Goal: Task Accomplishment & Management: Manage account settings

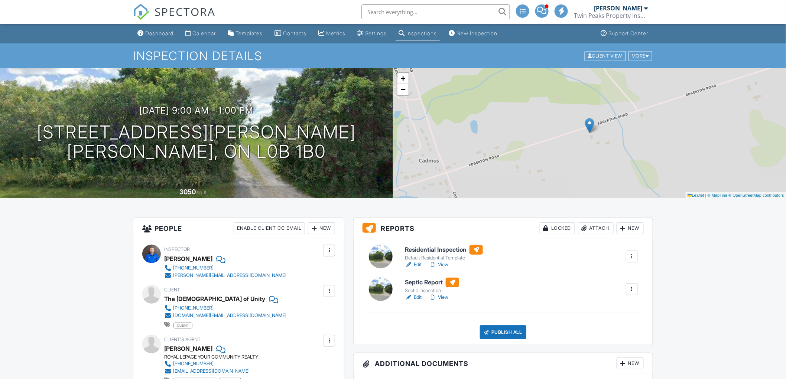
click at [330, 249] on div at bounding box center [328, 250] width 7 height 7
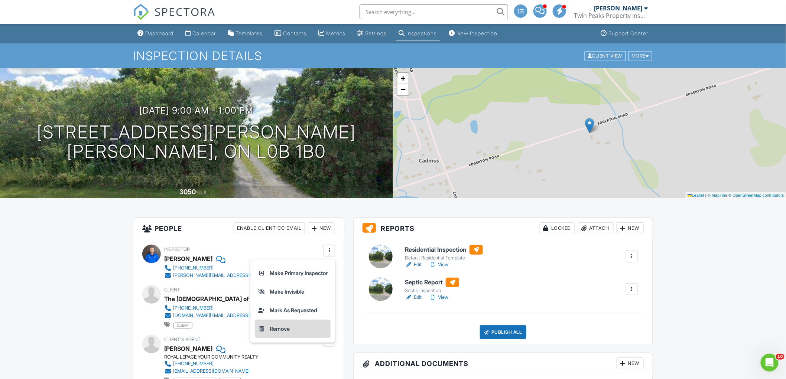
click at [302, 330] on li "Remove" at bounding box center [293, 329] width 76 height 19
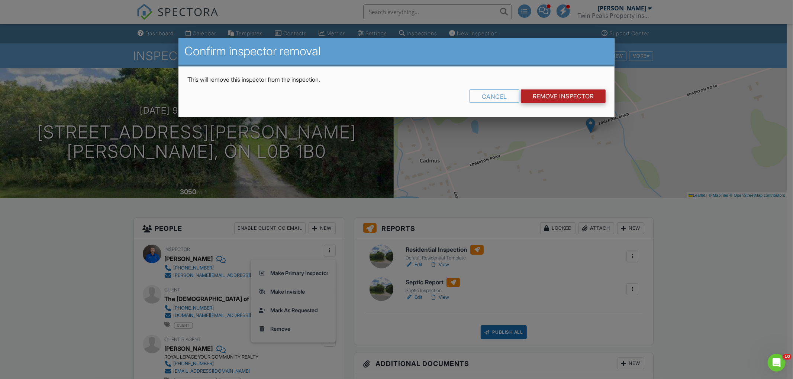
click at [556, 99] on input "Remove Inspector" at bounding box center [563, 96] width 85 height 13
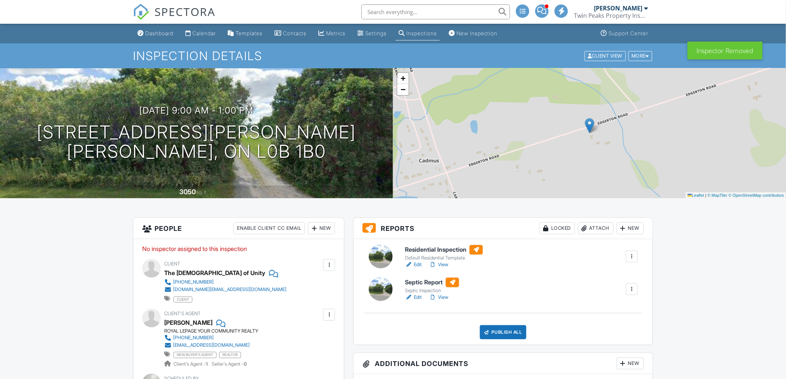
click at [325, 227] on div "New" at bounding box center [321, 229] width 27 height 12
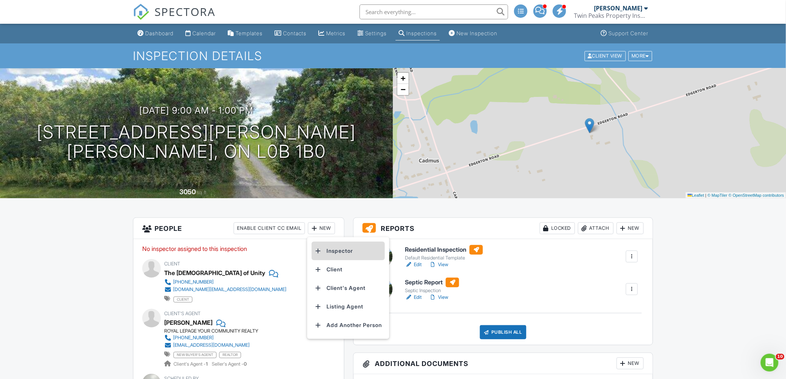
click at [348, 255] on li "Inspector" at bounding box center [348, 251] width 73 height 19
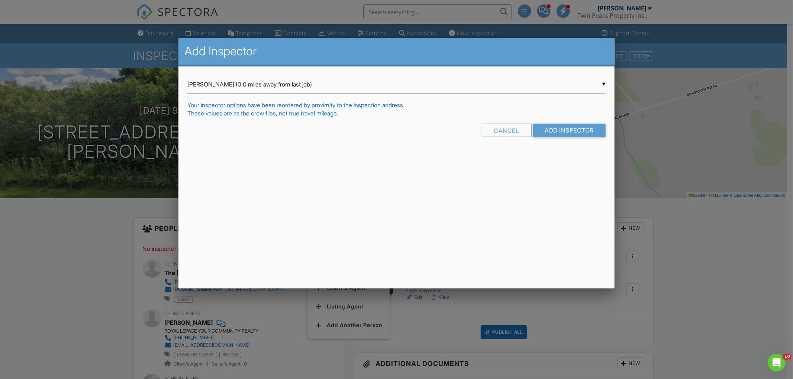
click at [518, 86] on div "▼ Jamie Fluker (0.0 miles away from last job) Jamie Fluker (0.0 miles away from…" at bounding box center [396, 84] width 418 height 18
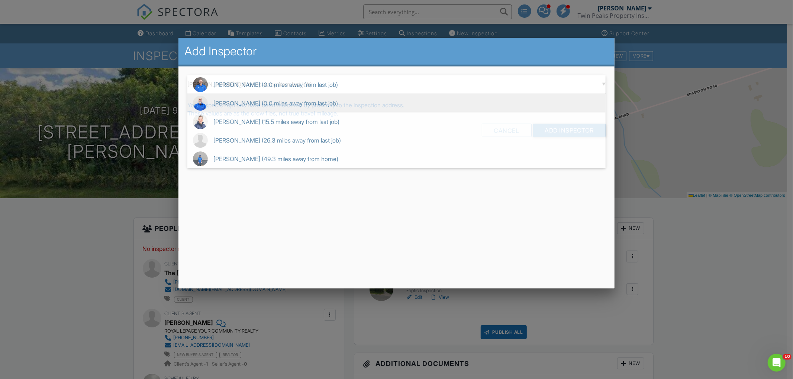
click at [463, 101] on span "Ian Snider (0.0 miles away from last job)" at bounding box center [396, 103] width 418 height 19
type input "Ian Snider (0.0 miles away from last job)"
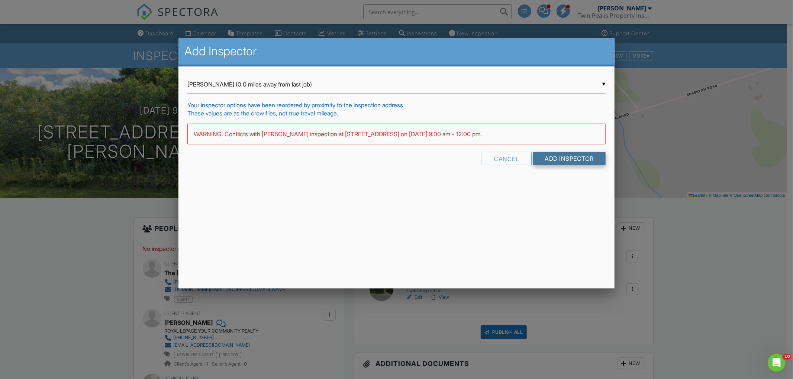
click at [567, 162] on input "Add Inspector" at bounding box center [569, 158] width 73 height 13
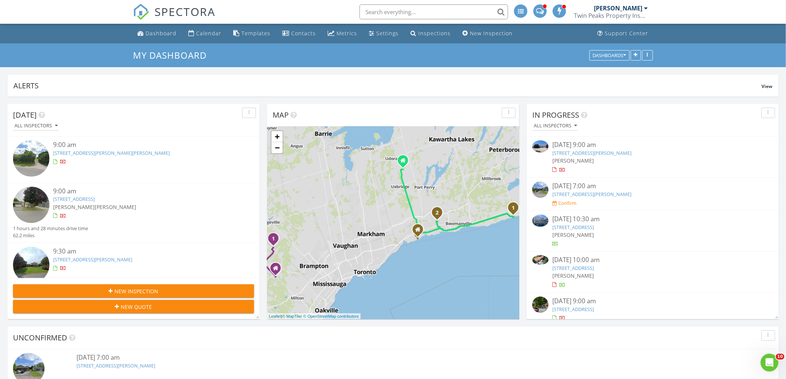
click at [109, 256] on link "1404 Holt Rd, Clarington, ON L1C 6G3" at bounding box center [92, 259] width 79 height 7
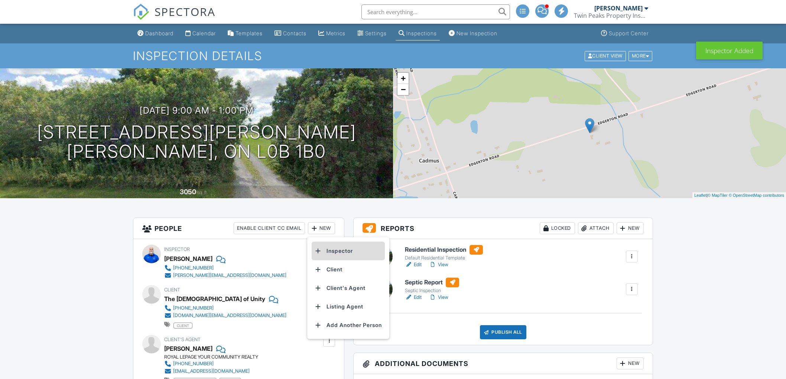
click at [332, 247] on li "Inspector" at bounding box center [348, 251] width 73 height 19
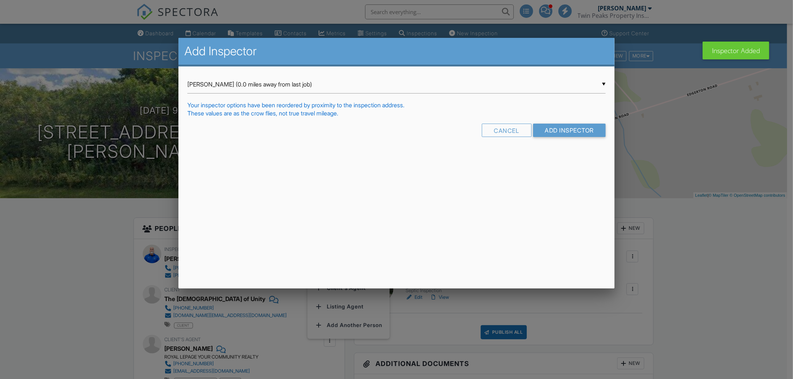
click at [266, 87] on input "Jamie Fluker (0.0 miles away from last job)" at bounding box center [396, 84] width 418 height 18
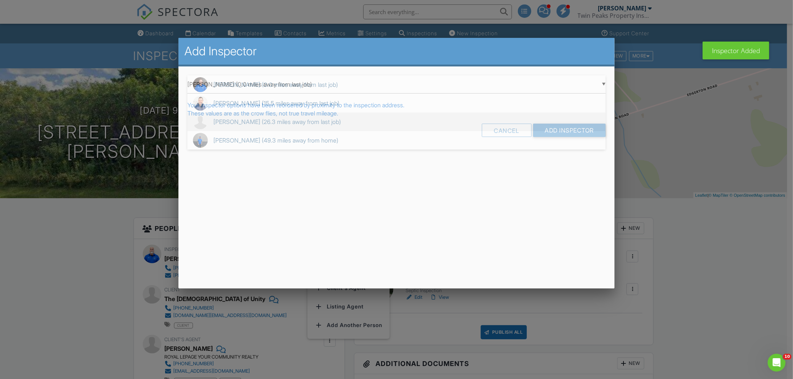
click at [265, 116] on span "Carl DeBarros (26.3 miles away from last job)" at bounding box center [396, 122] width 418 height 19
type input "Carl DeBarros (26.3 miles away from last job)"
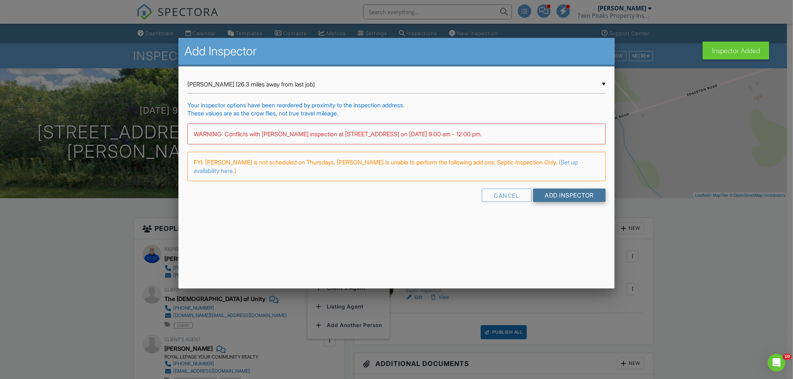
click at [563, 199] on input "Add Inspector" at bounding box center [569, 195] width 73 height 13
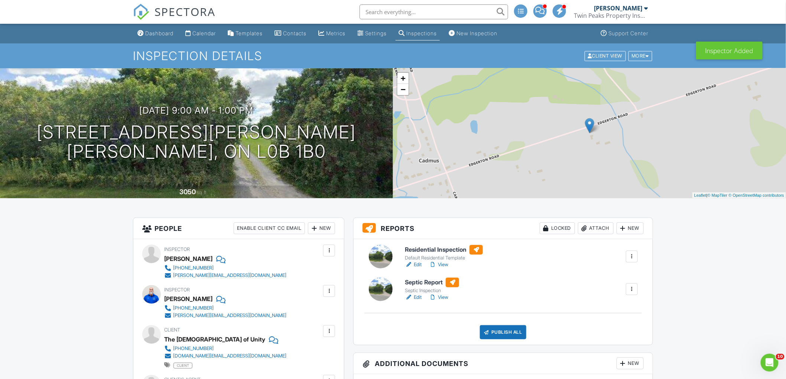
click at [169, 5] on span "SPECTORA" at bounding box center [185, 12] width 61 height 16
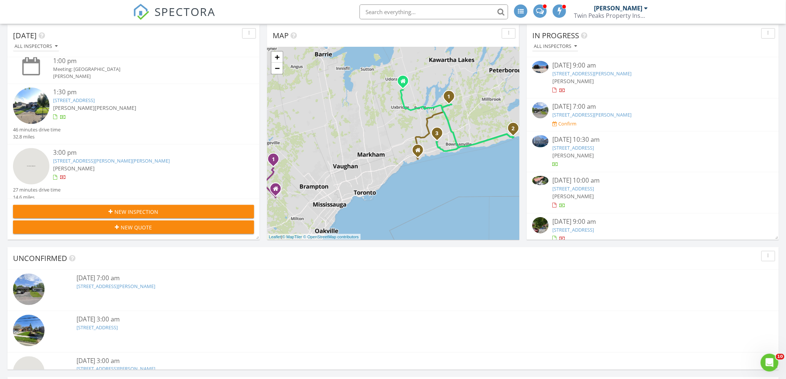
scroll to position [124, 0]
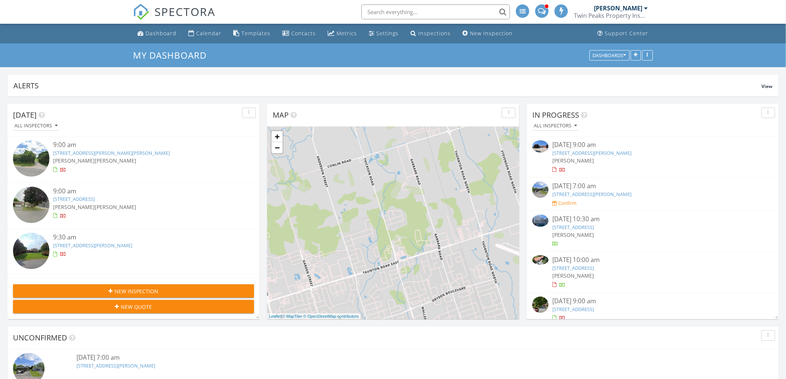
scroll to position [4, 4]
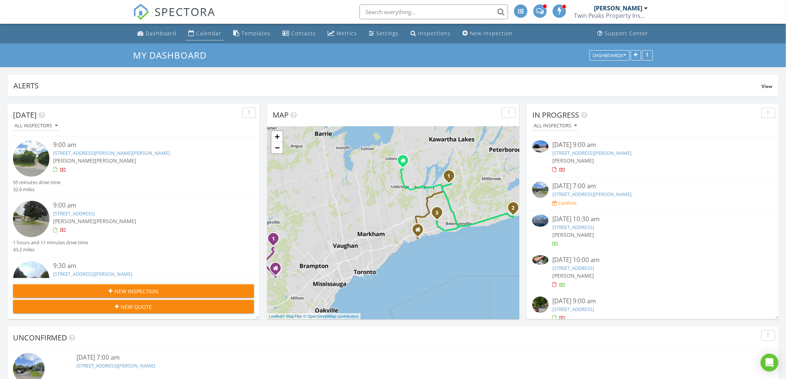
click at [210, 32] on div "Calendar" at bounding box center [208, 33] width 25 height 7
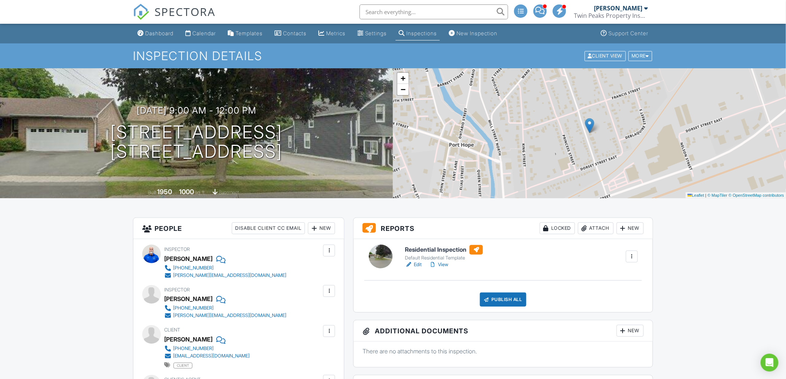
click at [328, 250] on div at bounding box center [328, 250] width 7 height 7
click at [293, 309] on li "Remove" at bounding box center [297, 310] width 65 height 19
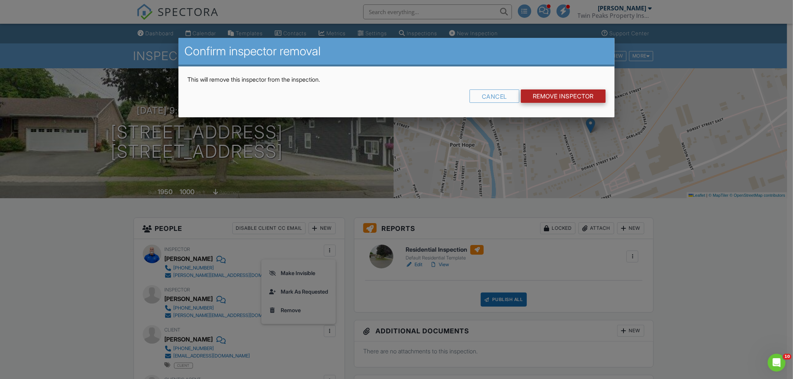
click at [567, 100] on input "Remove Inspector" at bounding box center [563, 96] width 85 height 13
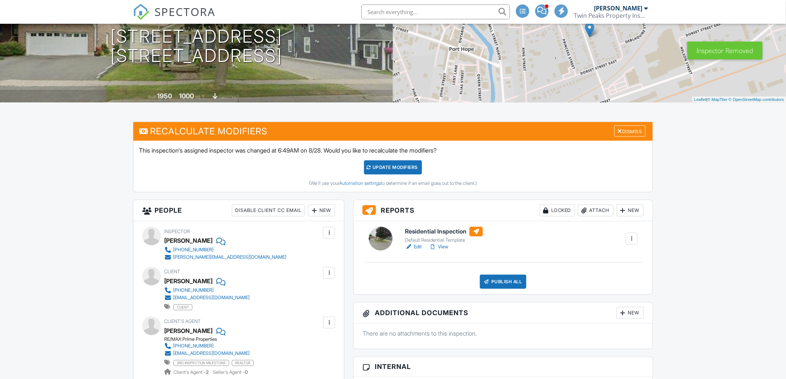
scroll to position [124, 0]
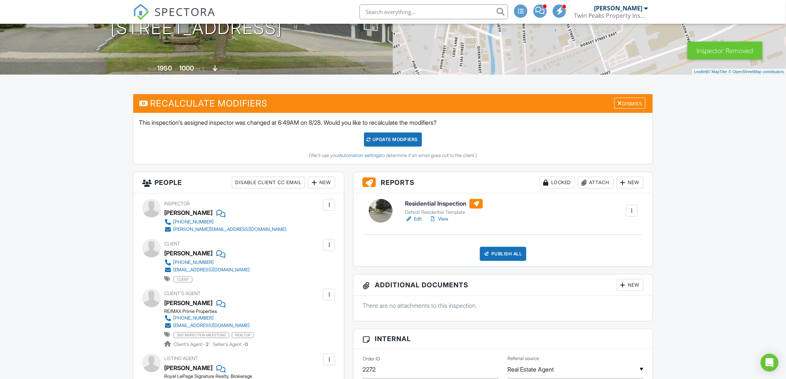
click at [329, 208] on div at bounding box center [328, 204] width 7 height 7
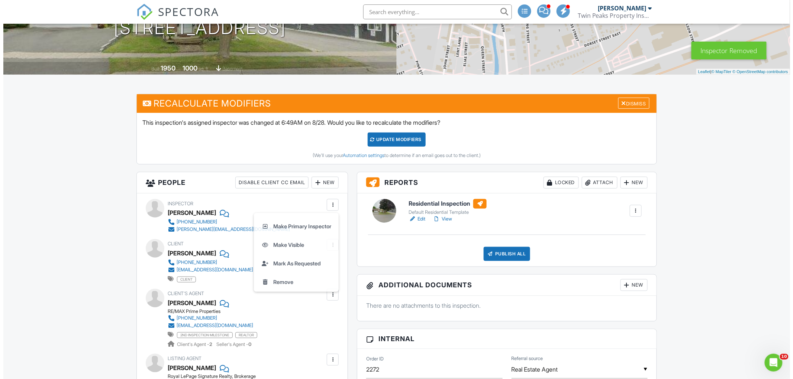
scroll to position [0, 0]
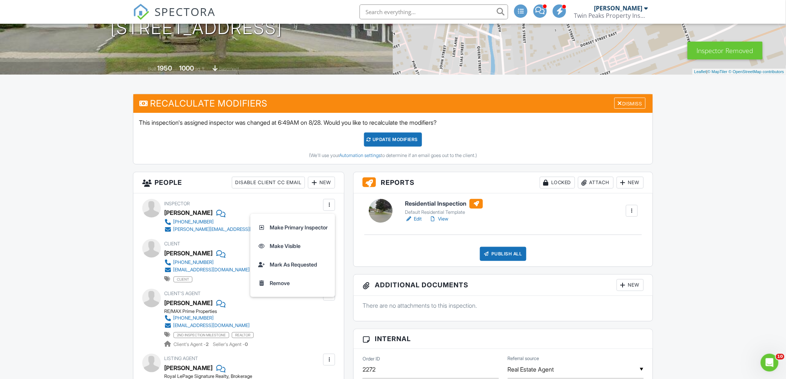
click at [294, 285] on li "Remove" at bounding box center [293, 283] width 76 height 19
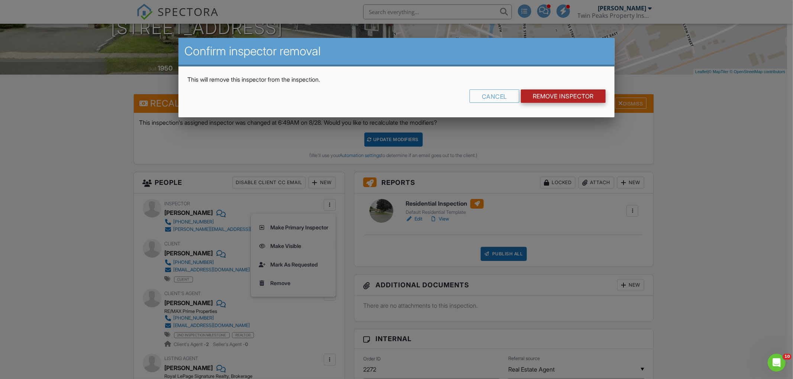
click at [570, 98] on input "Remove Inspector" at bounding box center [563, 96] width 85 height 13
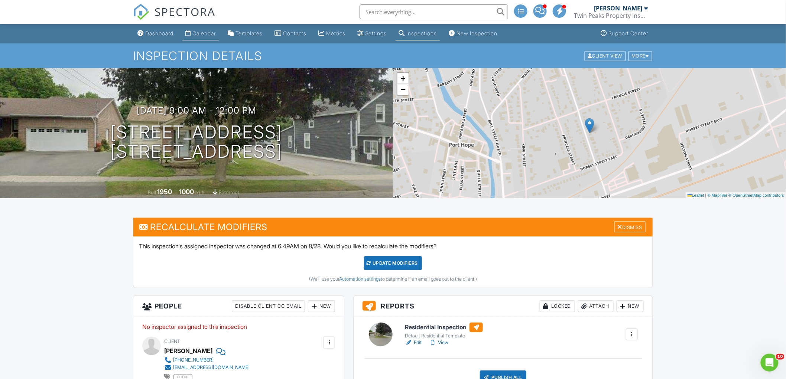
click at [214, 35] on div "Calendar" at bounding box center [203, 33] width 23 height 6
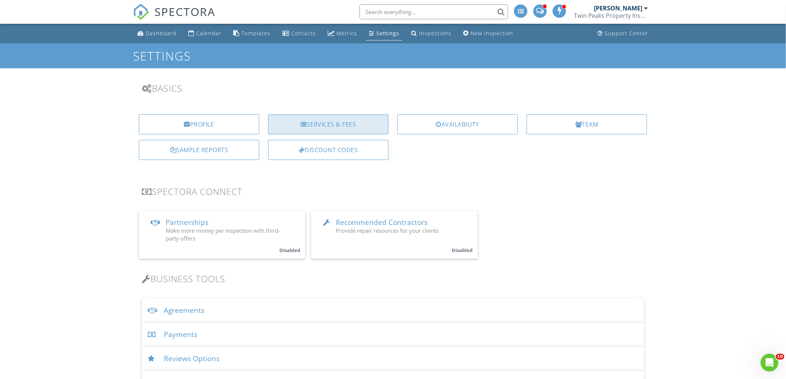
click at [328, 123] on div "Services & Fees" at bounding box center [328, 124] width 120 height 20
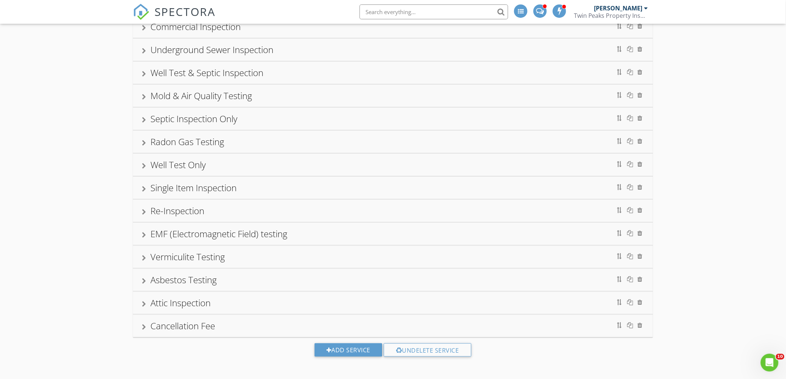
scroll to position [205, 0]
click at [352, 346] on div "Add Service" at bounding box center [349, 349] width 68 height 13
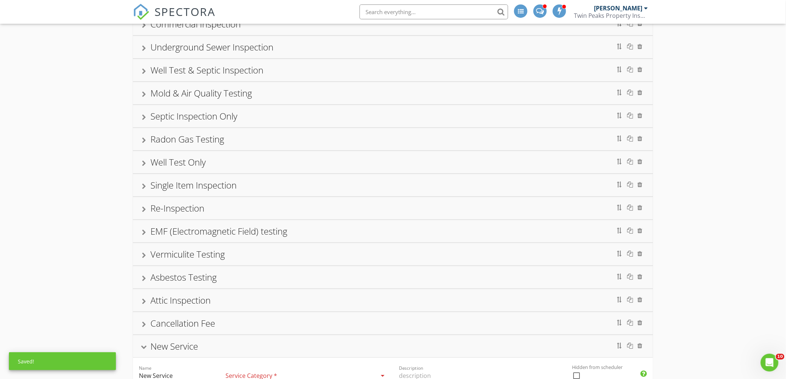
click at [275, 349] on div "New Service" at bounding box center [393, 346] width 502 height 13
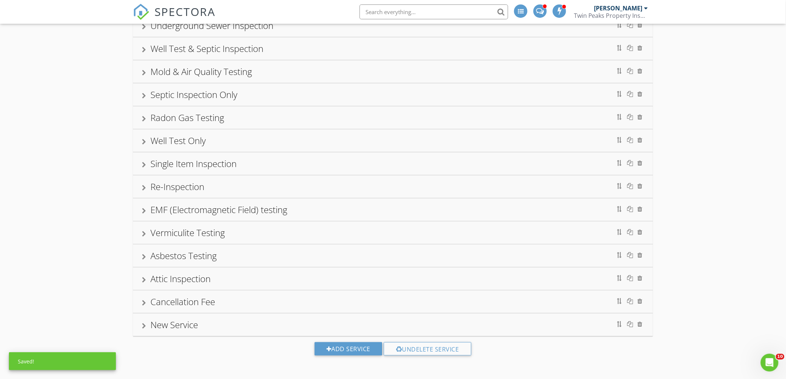
click at [239, 315] on div "New Service" at bounding box center [393, 325] width 520 height 22
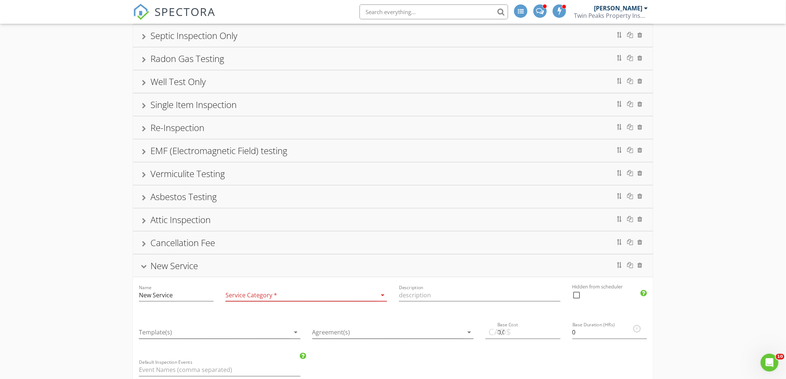
scroll to position [308, 0]
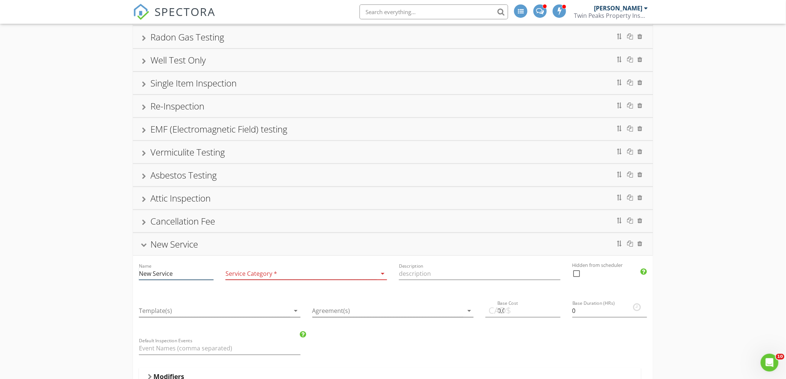
click at [183, 274] on input "New Service" at bounding box center [176, 274] width 75 height 12
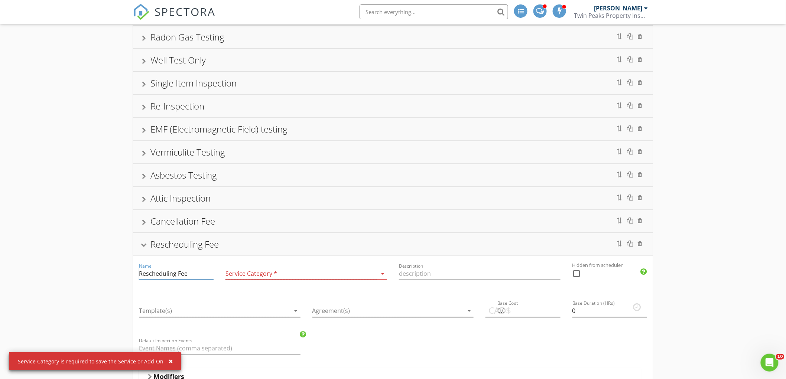
type input "Rescheduling Fee"
click at [288, 218] on div "Cancellation Fee" at bounding box center [393, 221] width 502 height 13
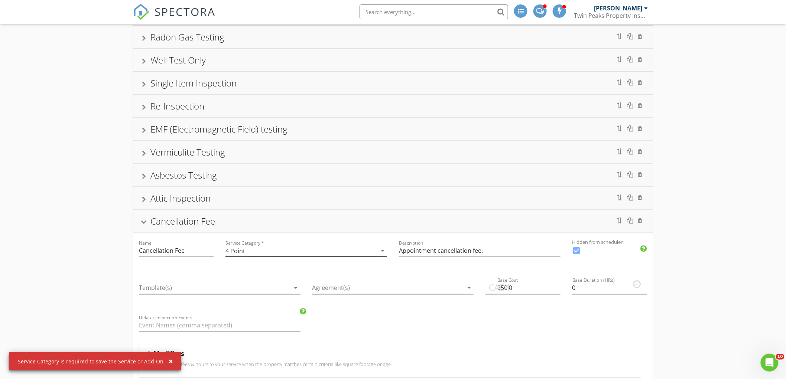
click at [277, 251] on div "4 Point" at bounding box center [301, 251] width 151 height 12
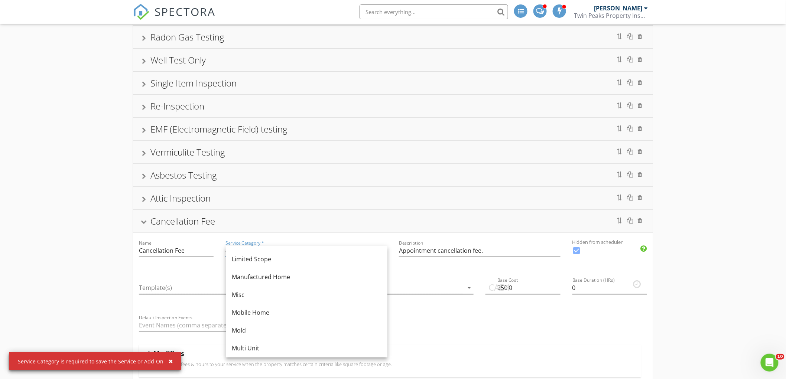
scroll to position [165, 0]
click at [284, 249] on div "Misc" at bounding box center [307, 253] width 150 height 9
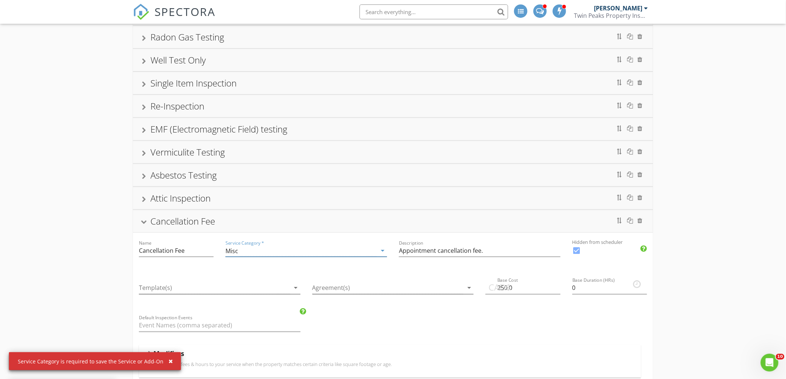
click at [280, 228] on div "Cancellation Fee" at bounding box center [393, 221] width 502 height 13
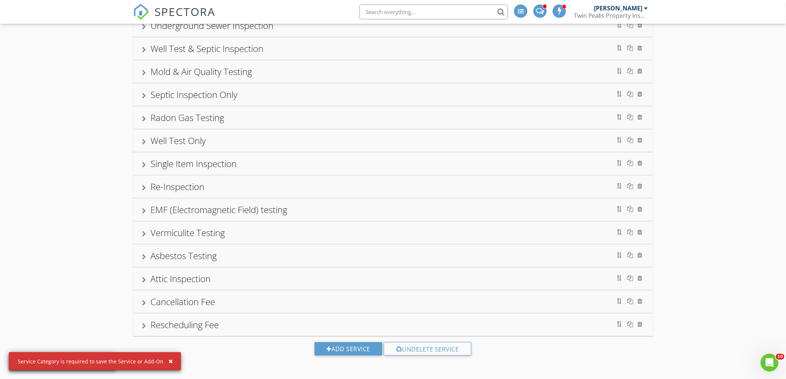
scroll to position [229, 0]
click at [252, 326] on div "Rescheduling Fee" at bounding box center [393, 324] width 502 height 13
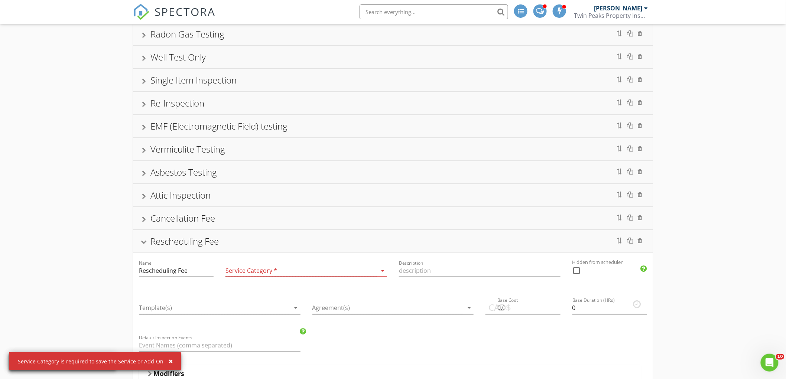
scroll to position [311, 0]
click at [297, 269] on div at bounding box center [301, 271] width 151 height 12
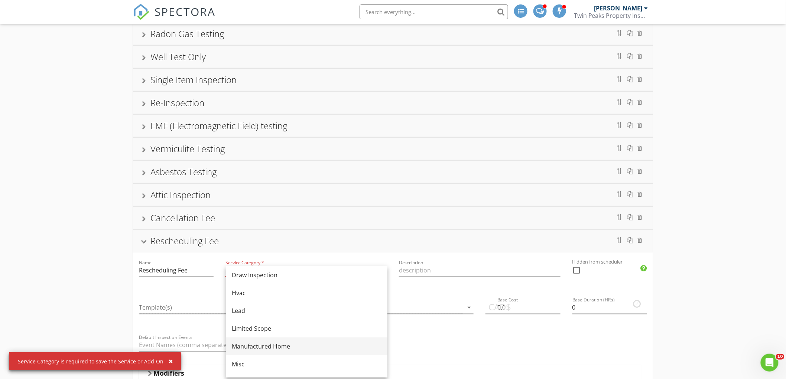
scroll to position [82, 0]
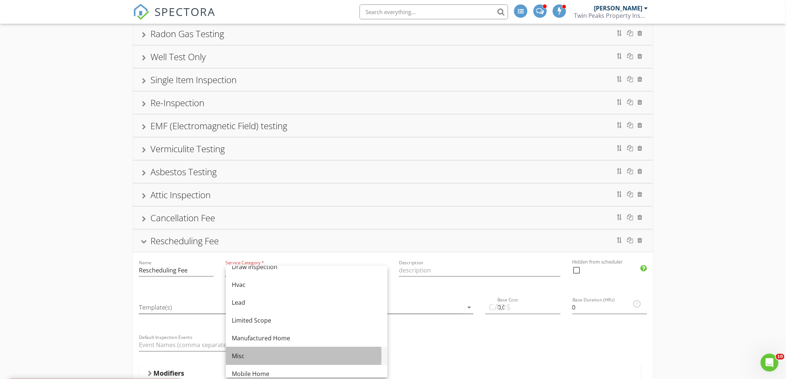
click at [264, 355] on div "Misc" at bounding box center [307, 356] width 150 height 9
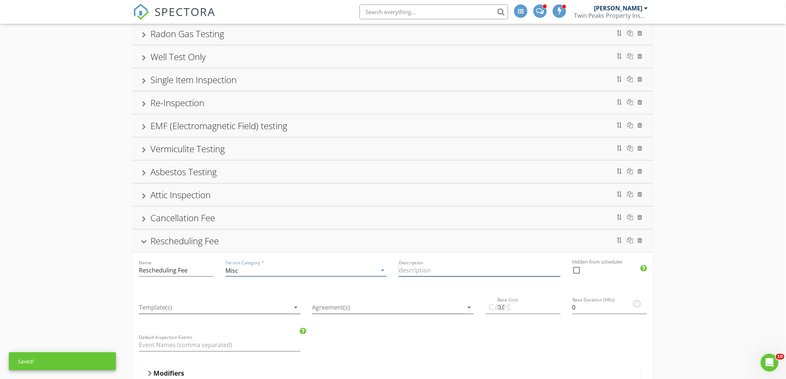
click at [420, 272] on input "Description" at bounding box center [480, 271] width 162 height 12
type input "Rescheduling fee within 24 hours of inspection"
click at [577, 273] on div at bounding box center [577, 270] width 13 height 13
checkbox input "true"
click at [517, 308] on input "0.0" at bounding box center [523, 308] width 75 height 12
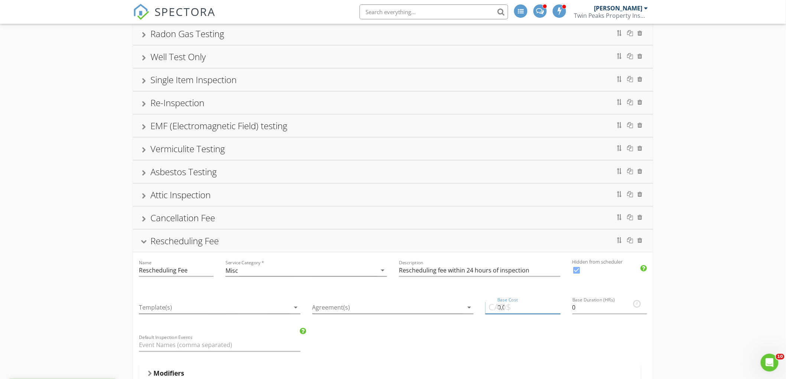
click at [517, 308] on input "0.0" at bounding box center [523, 308] width 75 height 12
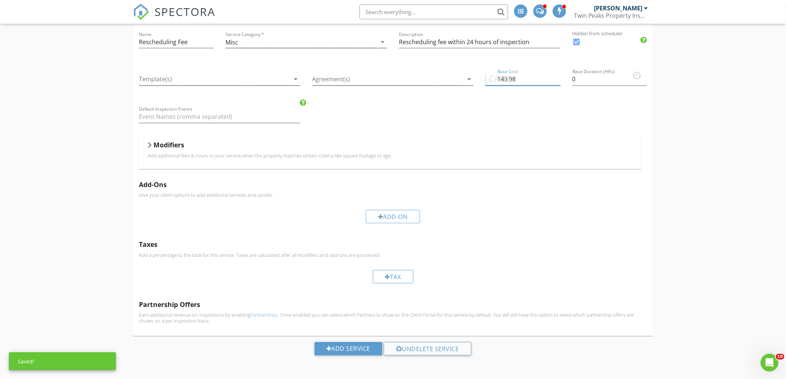
scroll to position [541, 0]
type input "149.98"
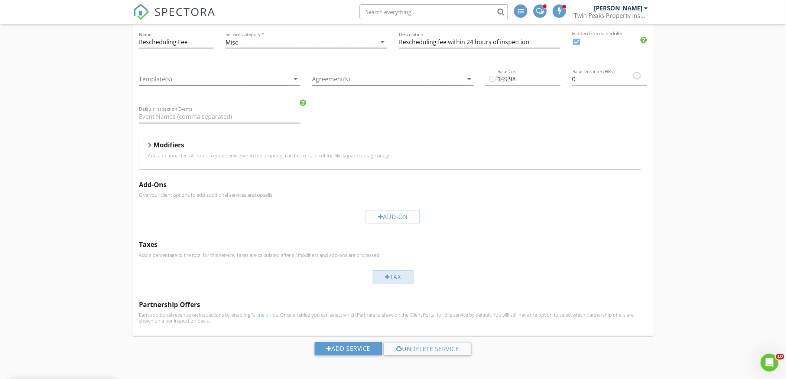
drag, startPoint x: 406, startPoint y: 270, endPoint x: 404, endPoint y: 275, distance: 5.7
click at [406, 271] on div "Tax" at bounding box center [393, 277] width 41 height 13
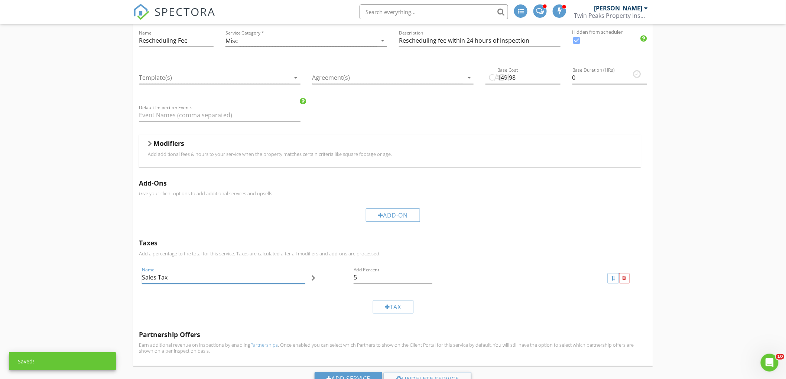
click at [256, 284] on input "Sales Tax" at bounding box center [223, 278] width 163 height 12
type input "HST"
type input "13"
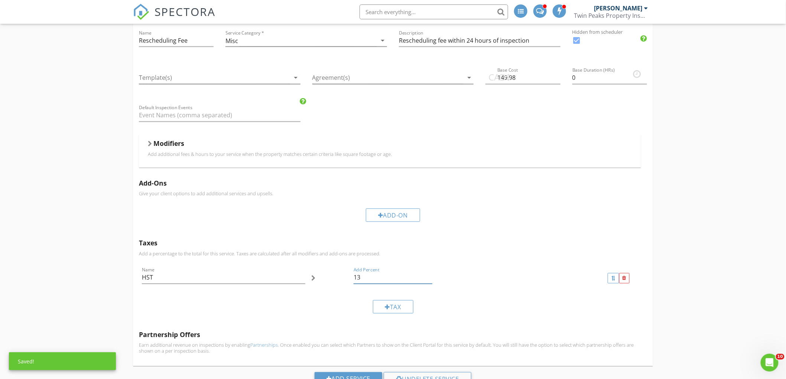
click at [571, 232] on div "Add-Ons Give your client options to add additional services and upsells. Add-On" at bounding box center [393, 204] width 520 height 60
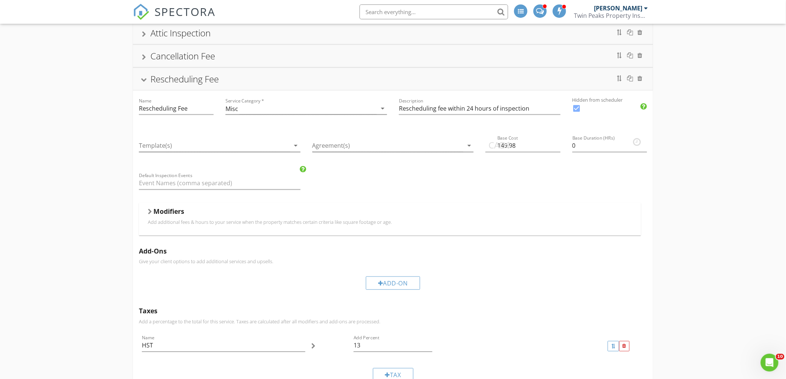
scroll to position [417, 0]
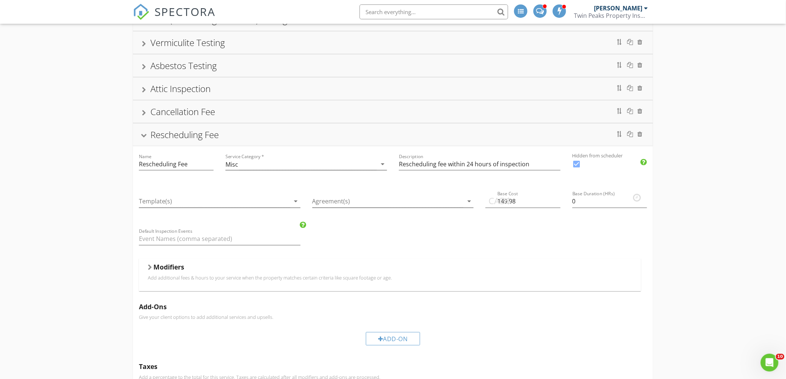
click at [192, 111] on div "Cancellation Fee" at bounding box center [182, 112] width 65 height 12
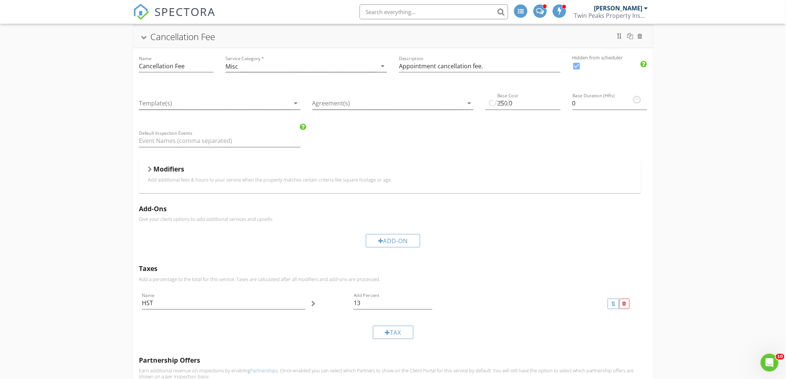
scroll to position [459, 0]
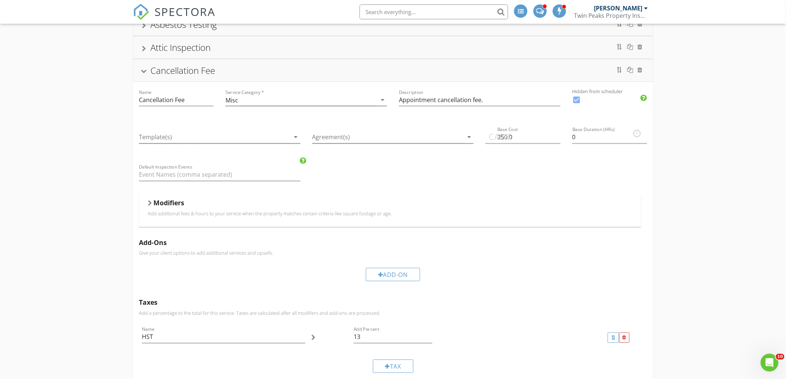
click at [152, 3] on div "SPECTORA" at bounding box center [174, 12] width 82 height 24
click at [155, 9] on span "SPECTORA" at bounding box center [185, 12] width 61 height 16
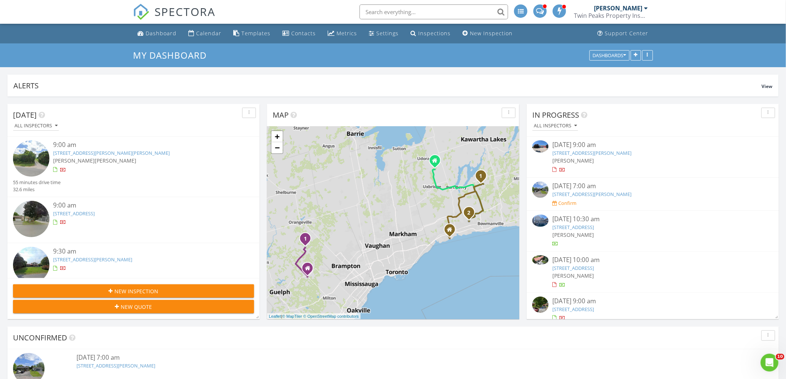
click at [392, 13] on input "text" at bounding box center [434, 11] width 149 height 15
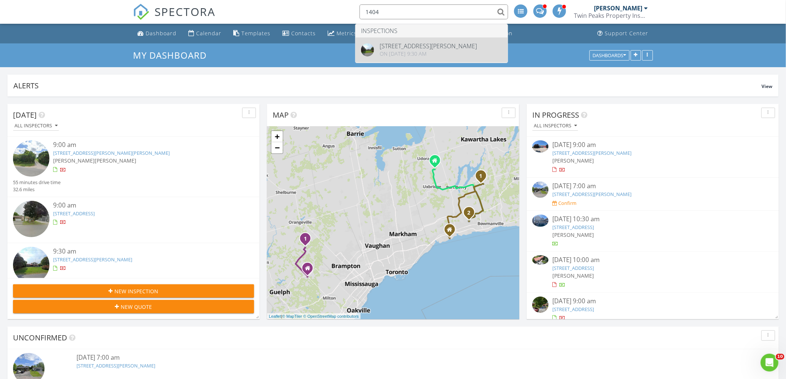
type input "1404"
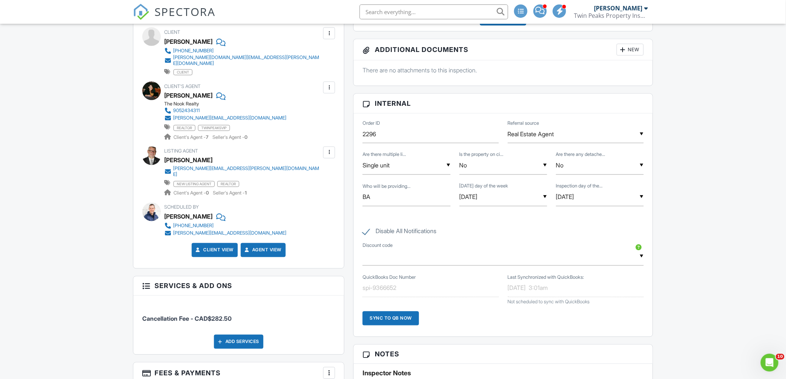
scroll to position [330, 0]
